Goal: Task Accomplishment & Management: Manage account settings

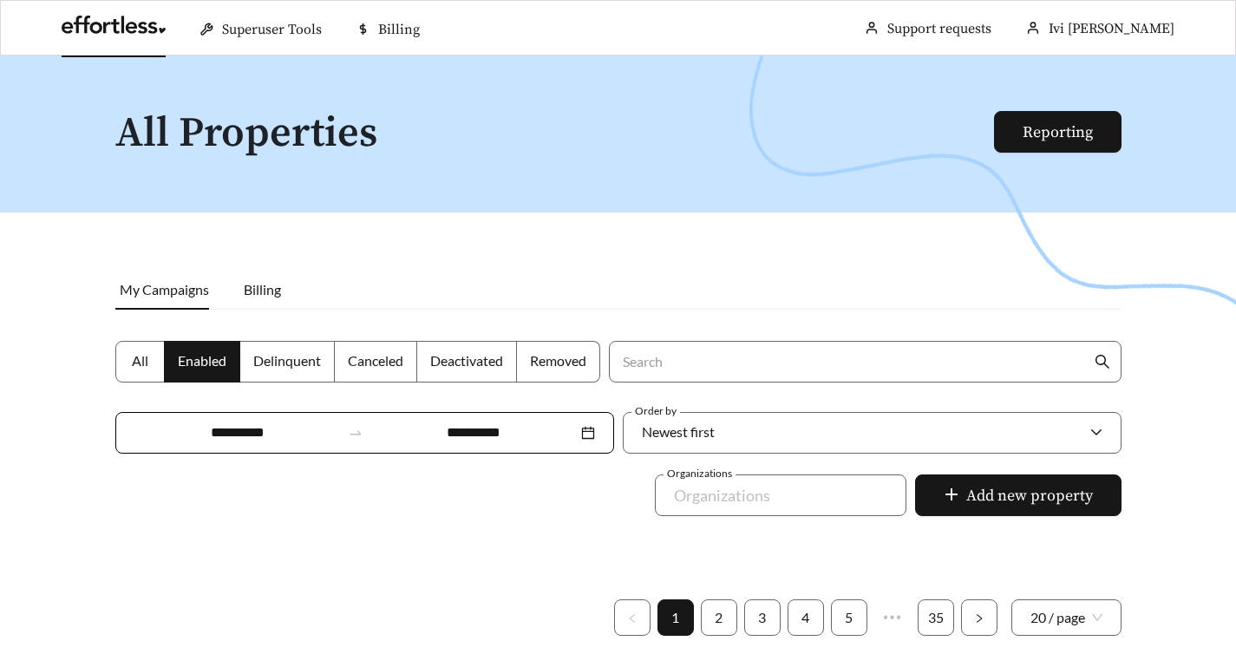
click at [563, 495] on div at bounding box center [618, 383] width 1236 height 654
click at [614, 412] on div "**********" at bounding box center [364, 433] width 499 height 42
click at [1193, 376] on div at bounding box center [618, 383] width 1236 height 654
click at [265, 284] on span "Billing" at bounding box center [262, 289] width 37 height 16
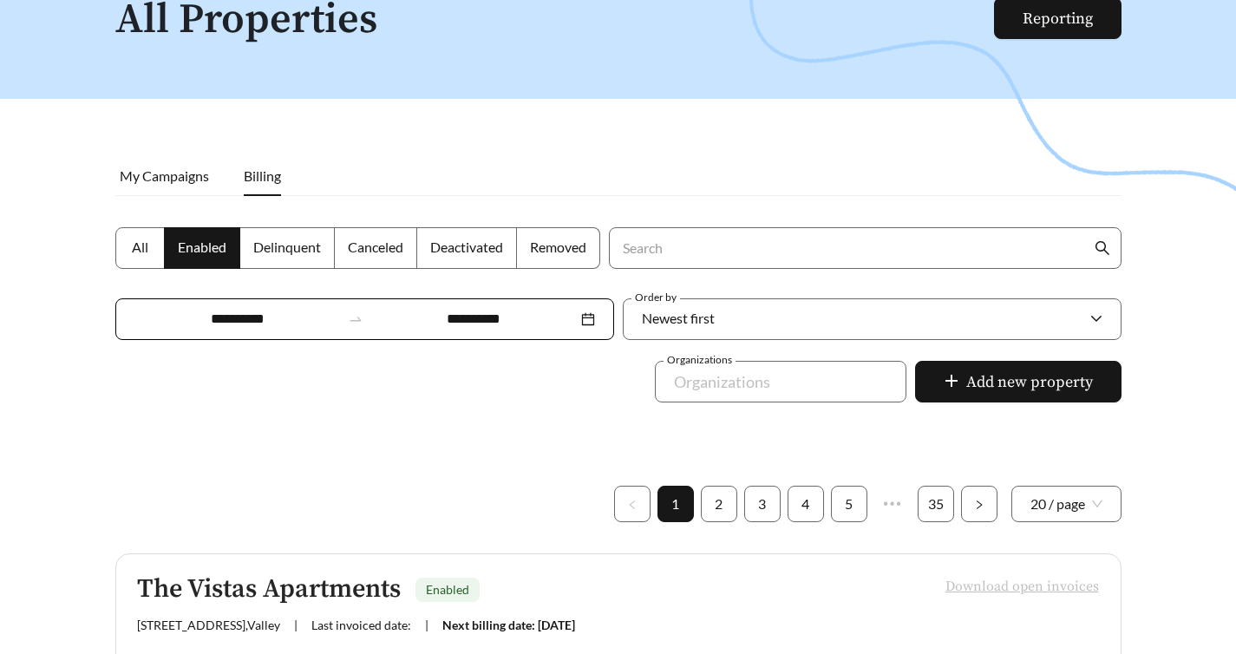
scroll to position [113, 0]
click at [198, 188] on li "My Campaigns" at bounding box center [170, 177] width 111 height 40
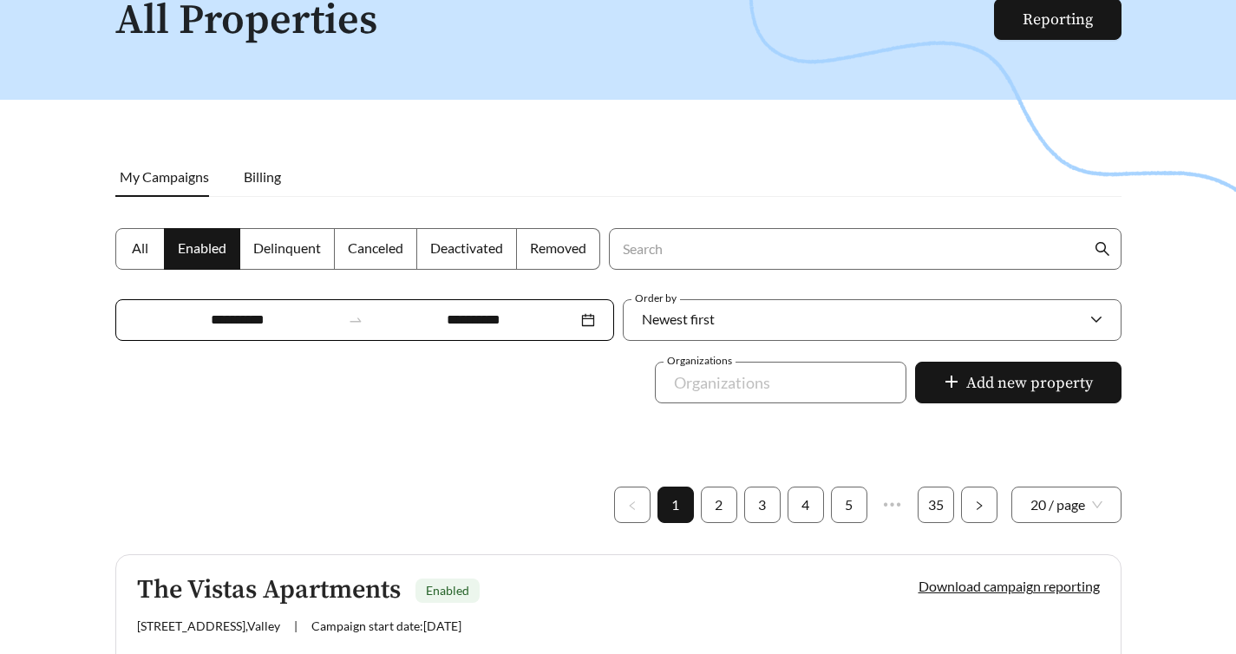
click at [131, 381] on div at bounding box center [618, 270] width 1236 height 654
click at [467, 376] on div at bounding box center [618, 270] width 1236 height 654
click at [270, 183] on span "Billing" at bounding box center [262, 176] width 37 height 16
click at [177, 189] on li "My Campaigns" at bounding box center [170, 177] width 111 height 40
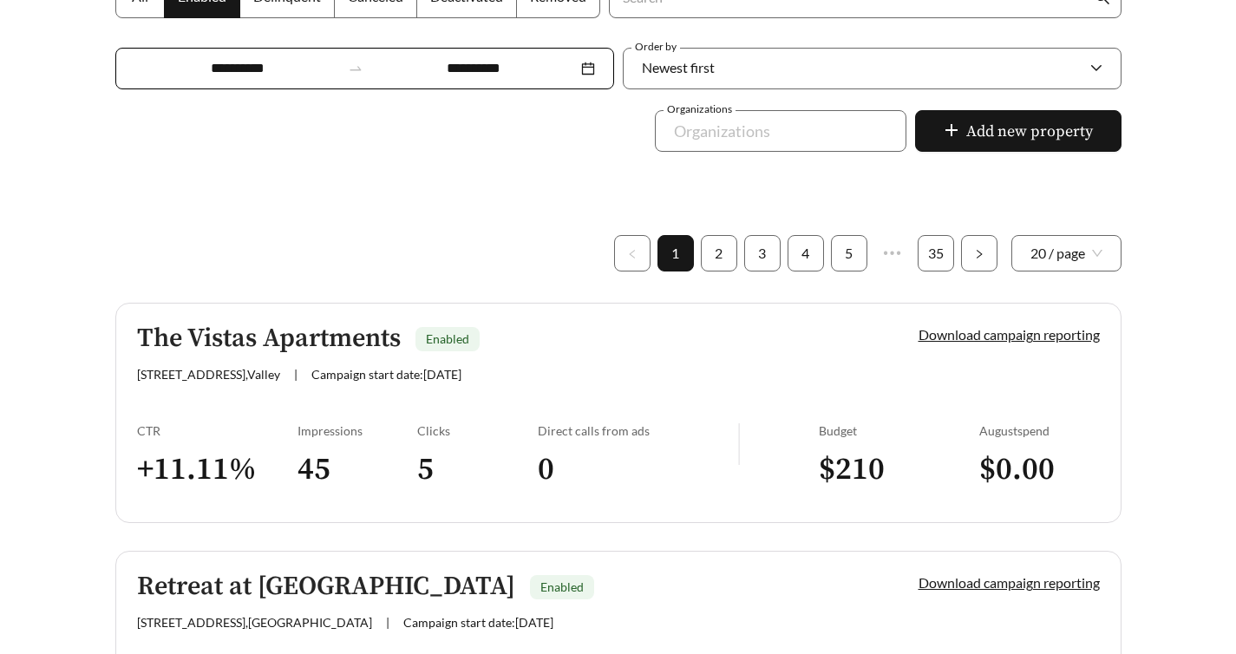
scroll to position [0, 0]
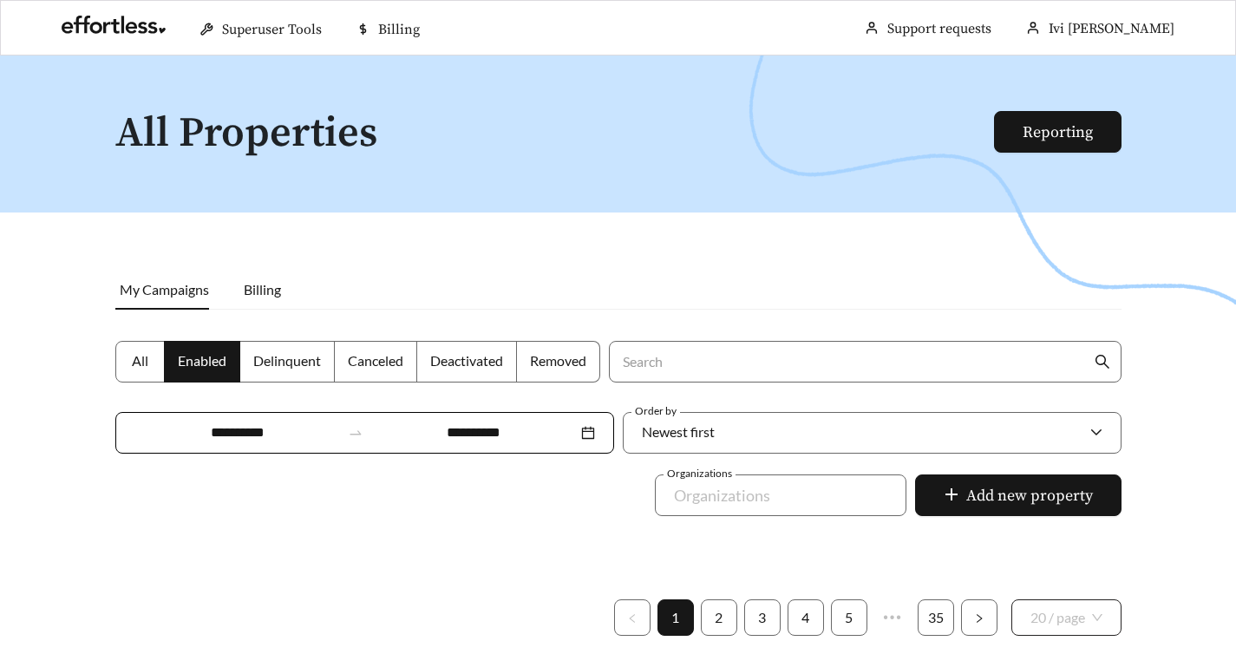
click at [1094, 600] on span "20 / page" at bounding box center [1066, 617] width 72 height 35
